Goal: Task Accomplishment & Management: Complete application form

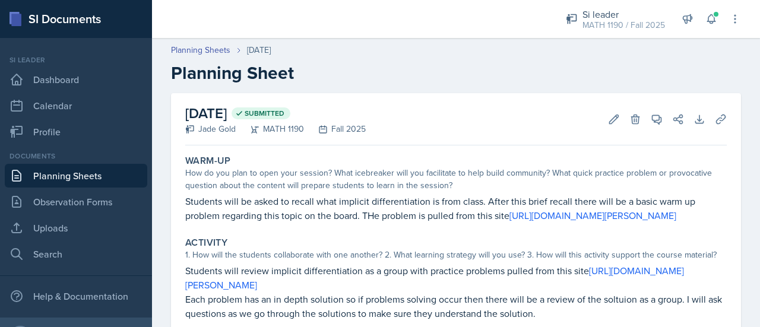
scroll to position [184, 0]
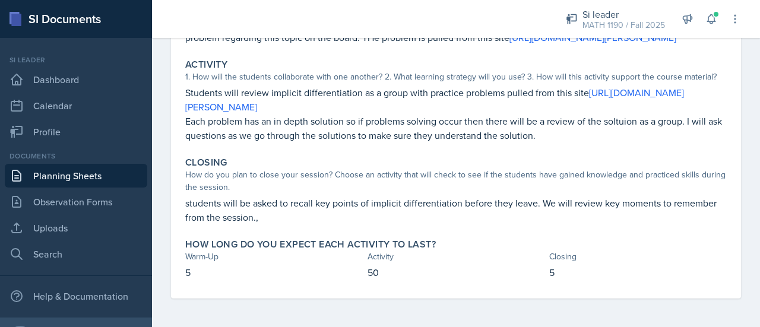
click at [75, 176] on link "Planning Sheets" at bounding box center [76, 176] width 142 height 24
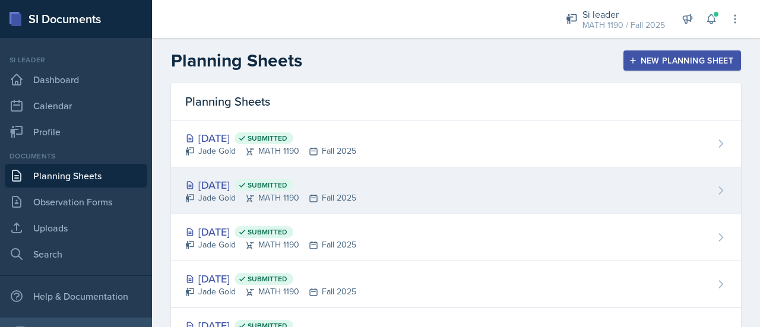
click at [287, 187] on span "Submitted" at bounding box center [267, 184] width 40 height 9
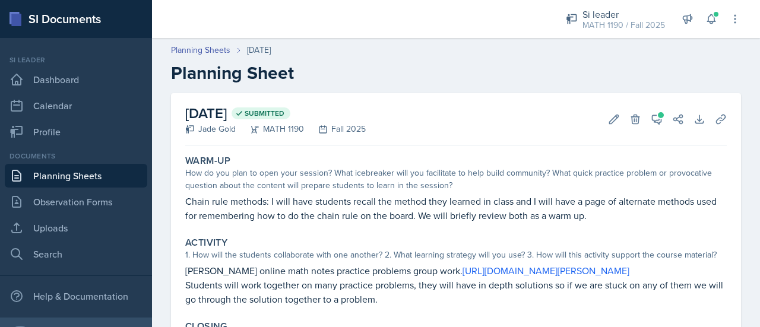
click at [443, 113] on div "[DATE] Submitted [PERSON_NAME] MATH 1190 Fall 2025 Edit Delete View Comments Co…" at bounding box center [455, 119] width 541 height 52
click at [650, 120] on icon at bounding box center [656, 119] width 12 height 12
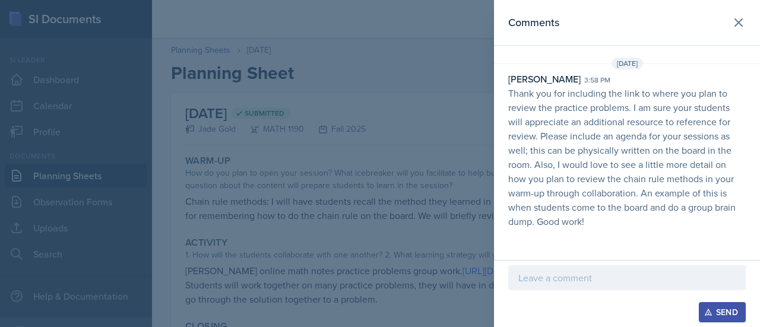
click at [577, 287] on div at bounding box center [626, 277] width 237 height 25
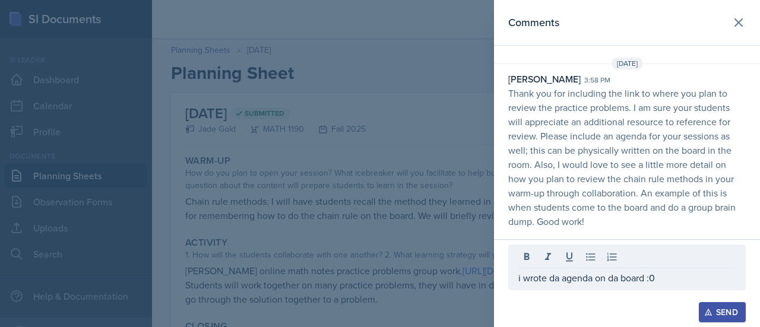
click at [715, 320] on button "Send" at bounding box center [722, 312] width 47 height 20
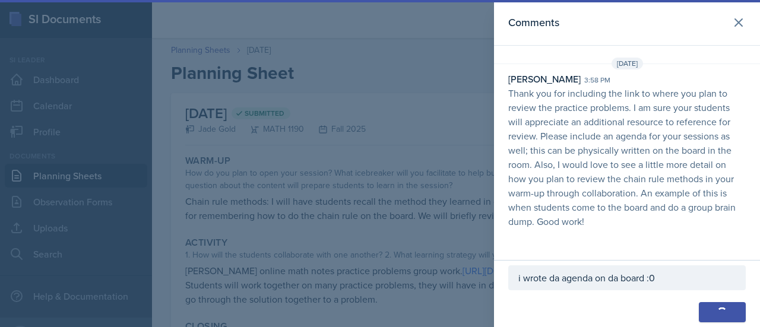
scroll to position [7, 0]
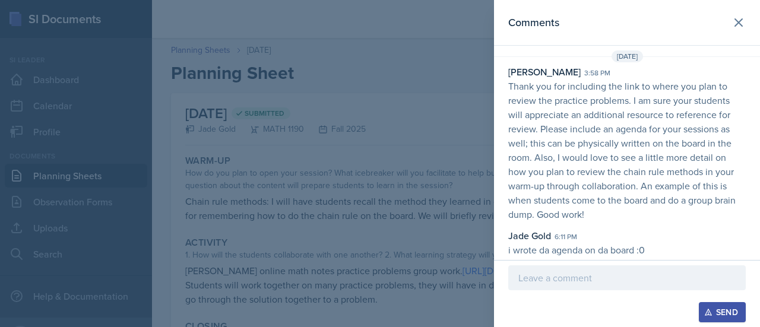
click at [425, 150] on div at bounding box center [380, 163] width 760 height 327
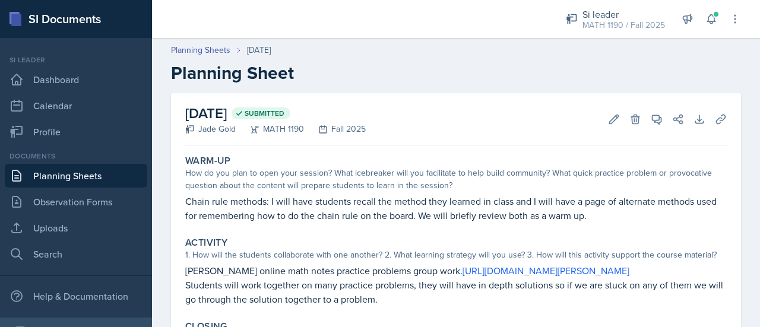
click at [428, 147] on div "[DATE] Submitted [PERSON_NAME] MATH 1190 Fall 2025 Edit Delete View Comments Co…" at bounding box center [456, 270] width 570 height 355
